Goal: Task Accomplishment & Management: Manage account settings

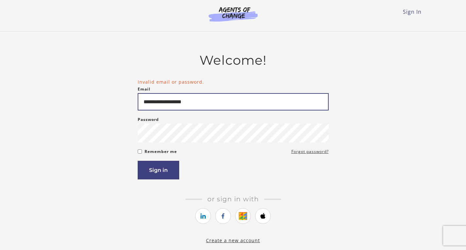
drag, startPoint x: 169, startPoint y: 103, endPoint x: 104, endPoint y: 117, distance: 66.3
click at [104, 117] on div "**********" at bounding box center [233, 149] width 382 height 192
type input "**********"
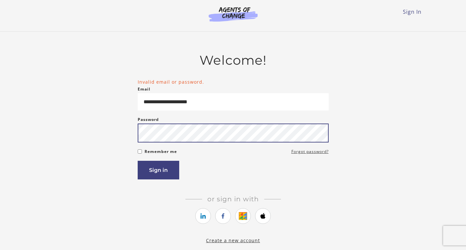
click at [138, 161] on button "Sign in" at bounding box center [159, 170] width 42 height 19
